Goal: Information Seeking & Learning: Learn about a topic

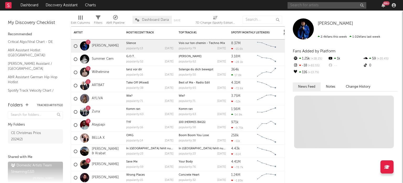
click at [307, 4] on input "text" at bounding box center [327, 5] width 79 height 7
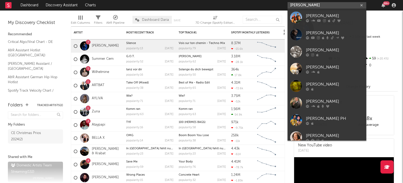
type input "[PERSON_NAME]"
click at [308, 15] on div "[PERSON_NAME]" at bounding box center [335, 16] width 58 height 6
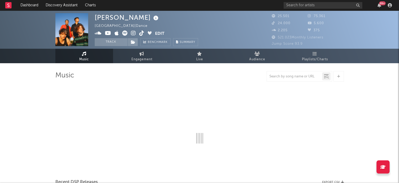
select select "6m"
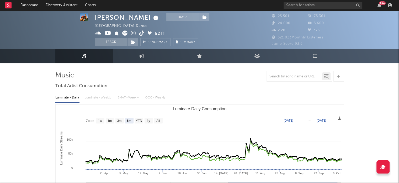
click at [144, 58] on link "Engagement" at bounding box center [142, 56] width 58 height 14
select select "1w"
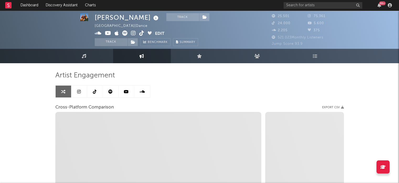
click at [99, 87] on link at bounding box center [95, 91] width 16 height 12
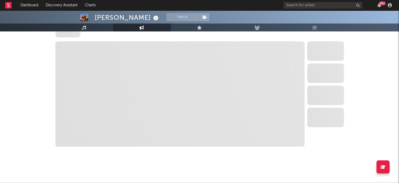
select select "6m"
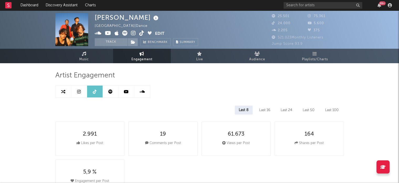
click at [79, 92] on icon at bounding box center [79, 91] width 4 height 4
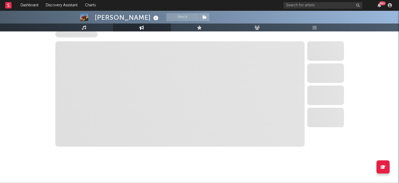
select select "6m"
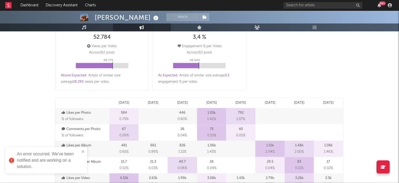
scroll to position [354, 0]
